Goal: Book appointment/travel/reservation

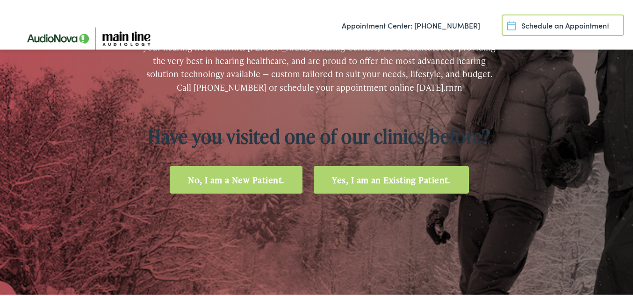
scroll to position [187, 0]
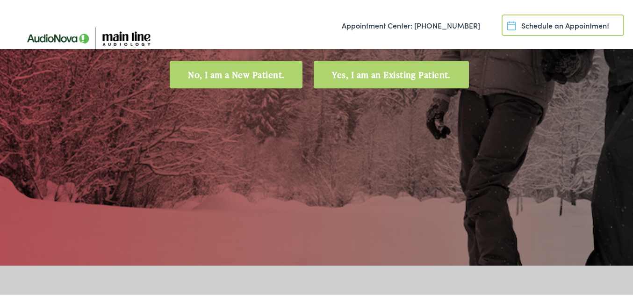
click at [551, 24] on link "Schedule an Appointment" at bounding box center [563, 24] width 122 height 22
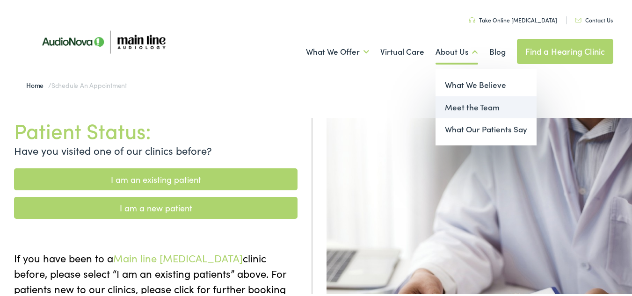
click at [470, 108] on link "Meet the Team" at bounding box center [485, 106] width 101 height 22
